Goal: Information Seeking & Learning: Learn about a topic

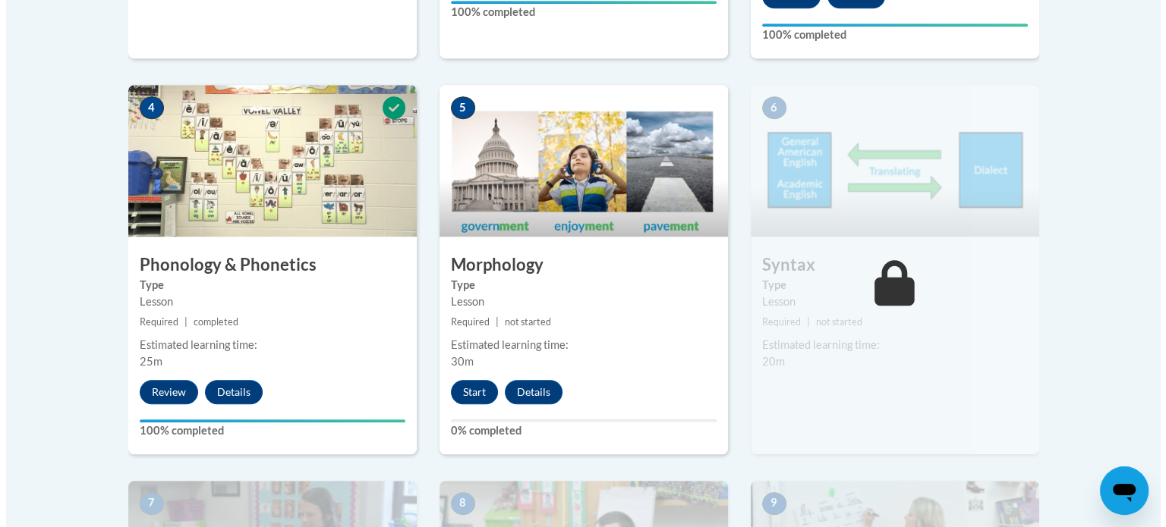
scroll to position [865, 0]
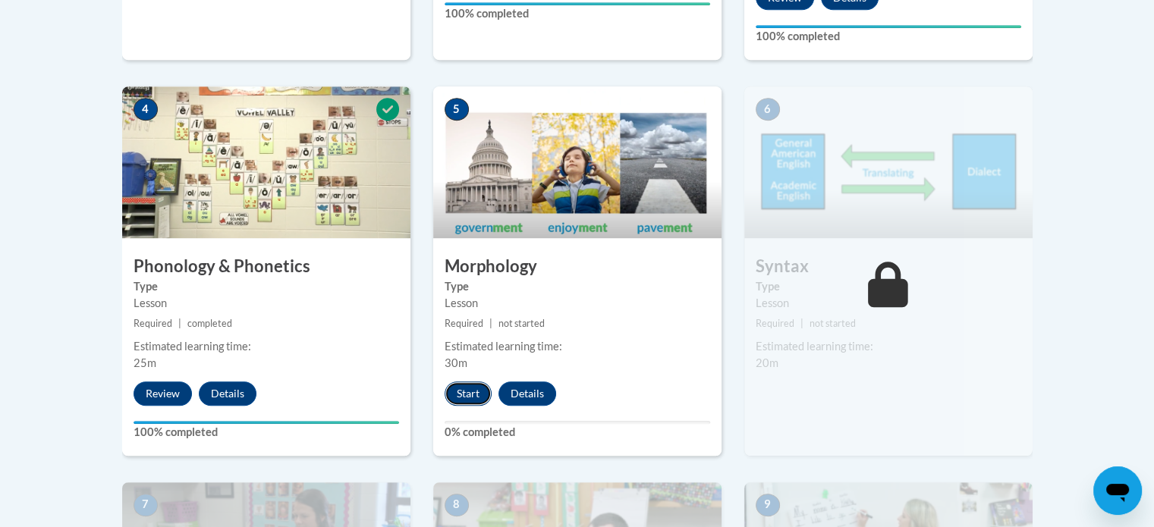
click at [467, 387] on button "Start" at bounding box center [468, 394] width 47 height 24
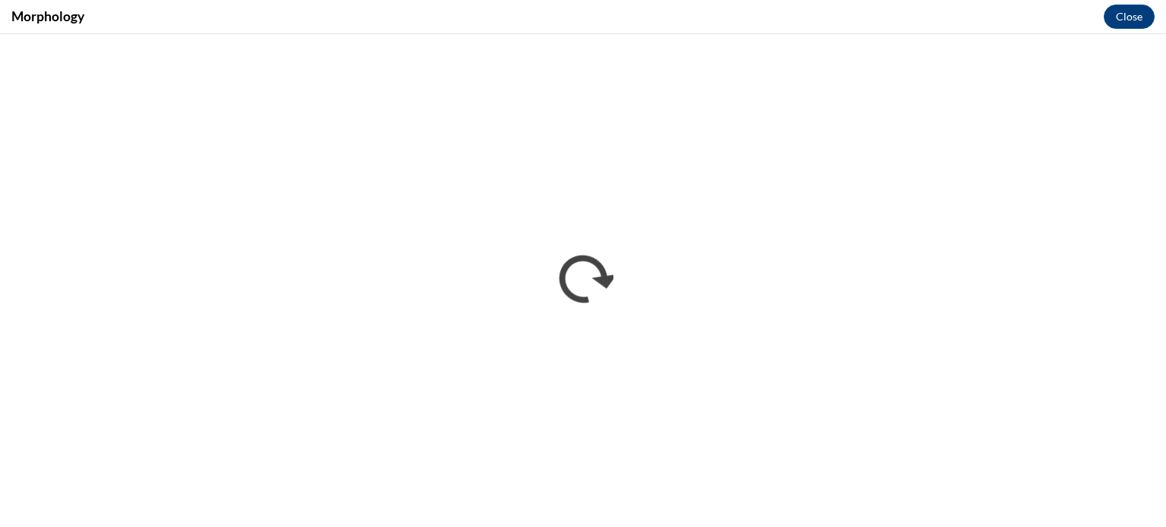
scroll to position [0, 0]
